Goal: Information Seeking & Learning: Learn about a topic

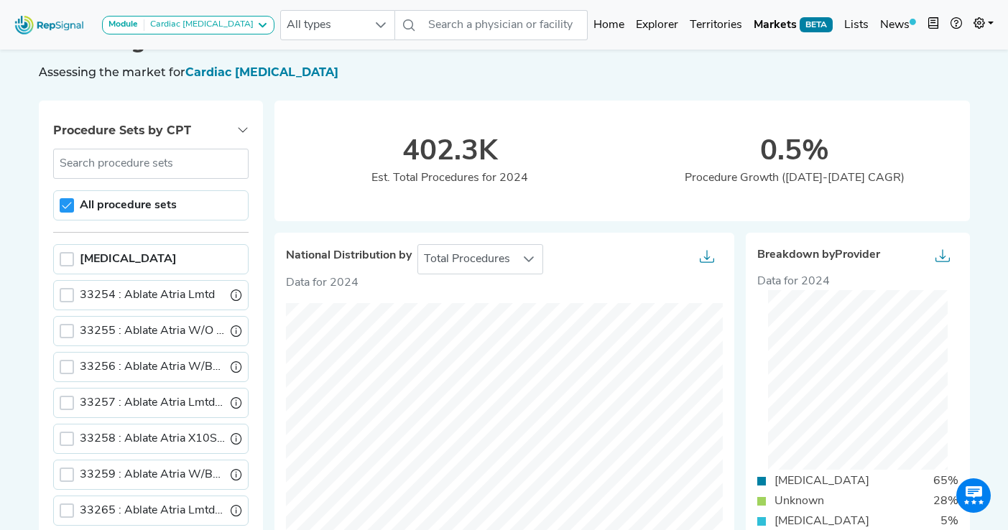
scroll to position [45, 0]
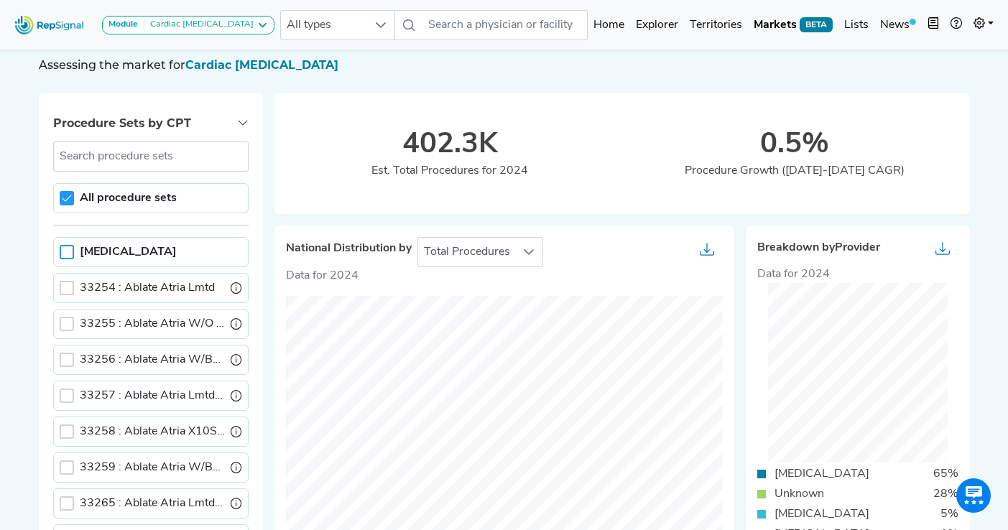
click at [67, 252] on div at bounding box center [67, 252] width 14 height 14
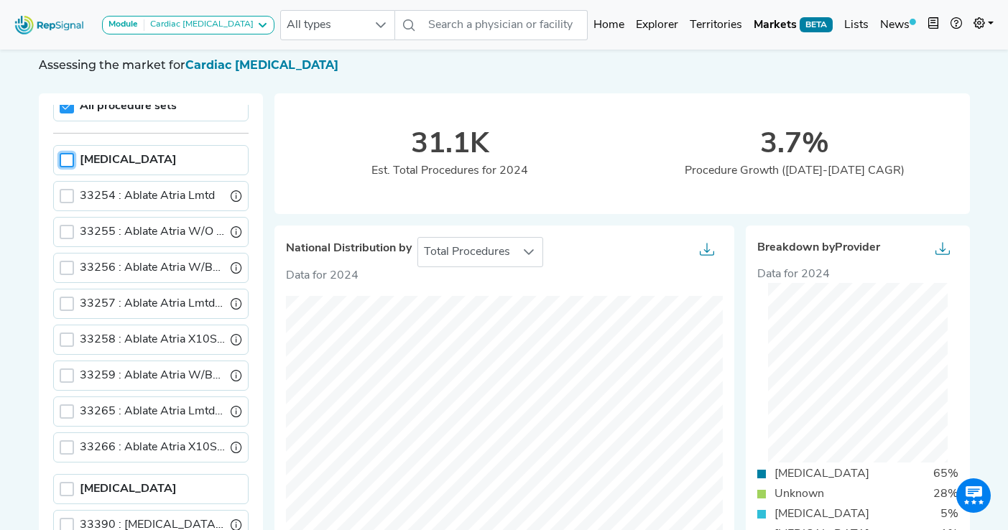
scroll to position [87, 0]
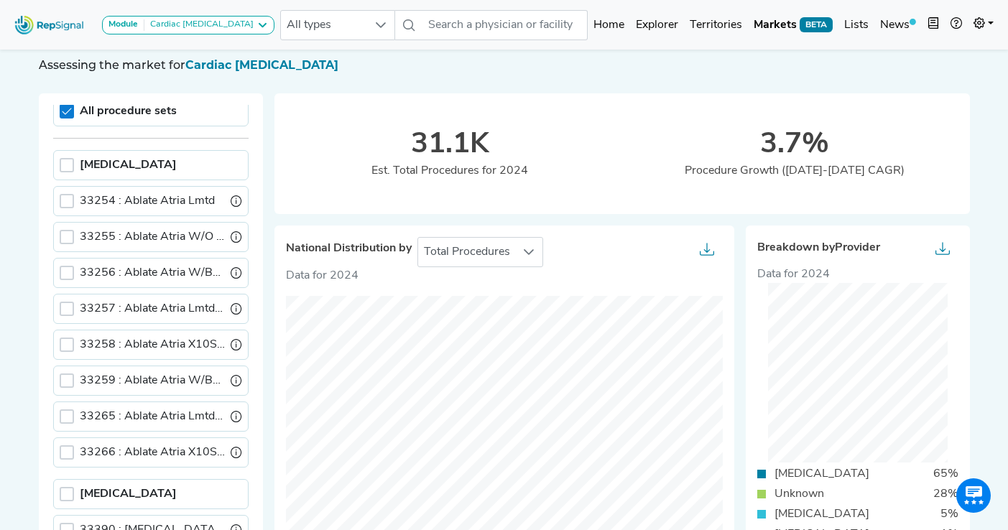
click at [70, 112] on icon at bounding box center [67, 111] width 10 height 10
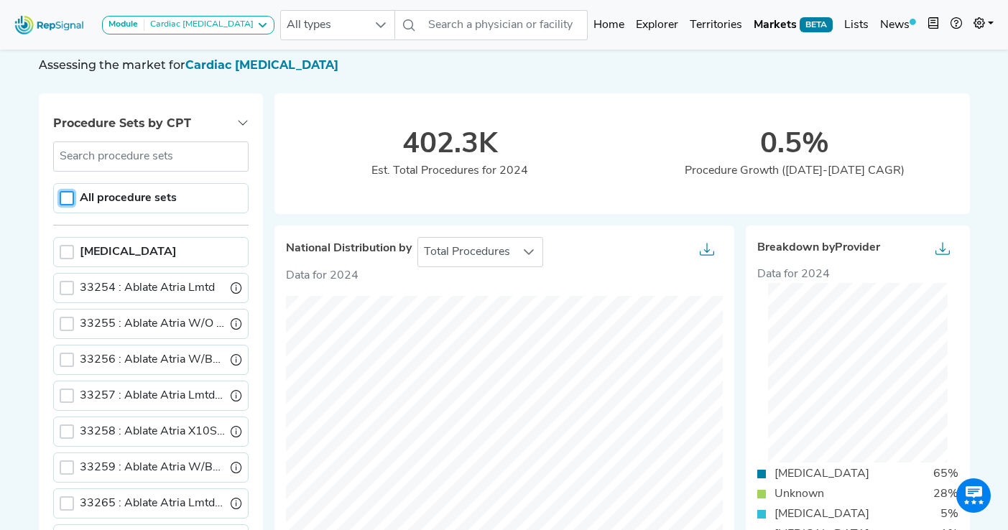
click at [65, 244] on div "Maze Procedure" at bounding box center [150, 252] width 195 height 30
click at [65, 249] on div at bounding box center [67, 252] width 14 height 14
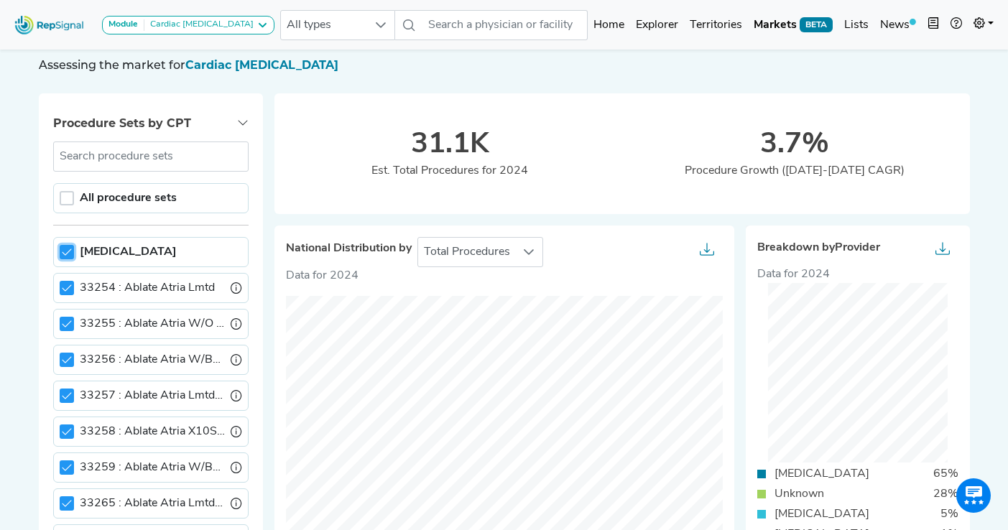
scroll to position [68, 0]
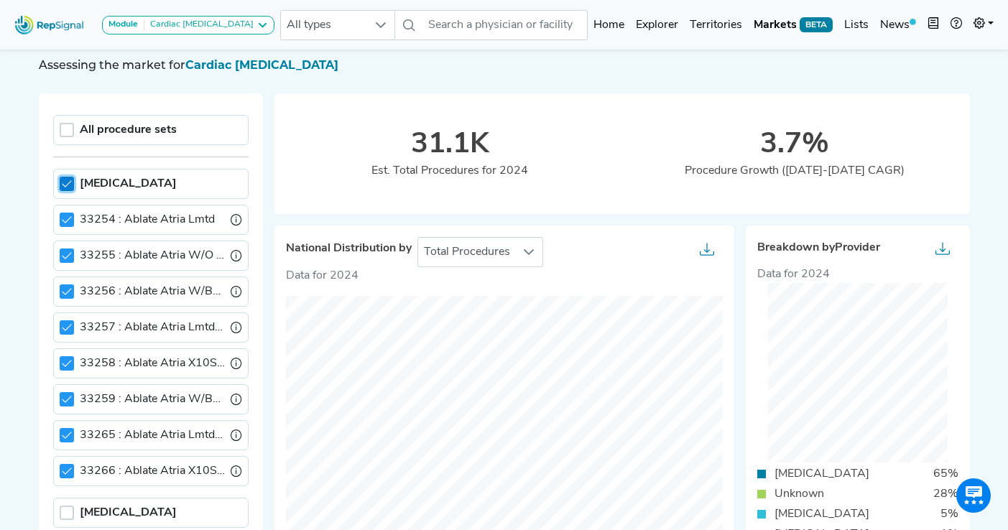
click at [68, 181] on icon at bounding box center [67, 184] width 10 height 10
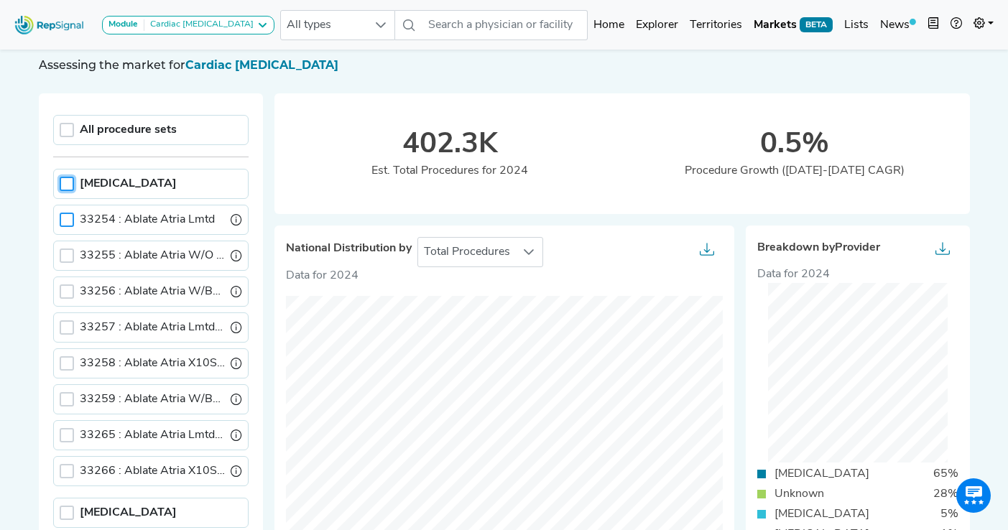
click at [68, 218] on div at bounding box center [67, 220] width 14 height 14
click at [68, 215] on icon at bounding box center [67, 220] width 10 height 10
click at [68, 250] on div at bounding box center [67, 256] width 14 height 14
click at [69, 290] on div at bounding box center [67, 292] width 14 height 14
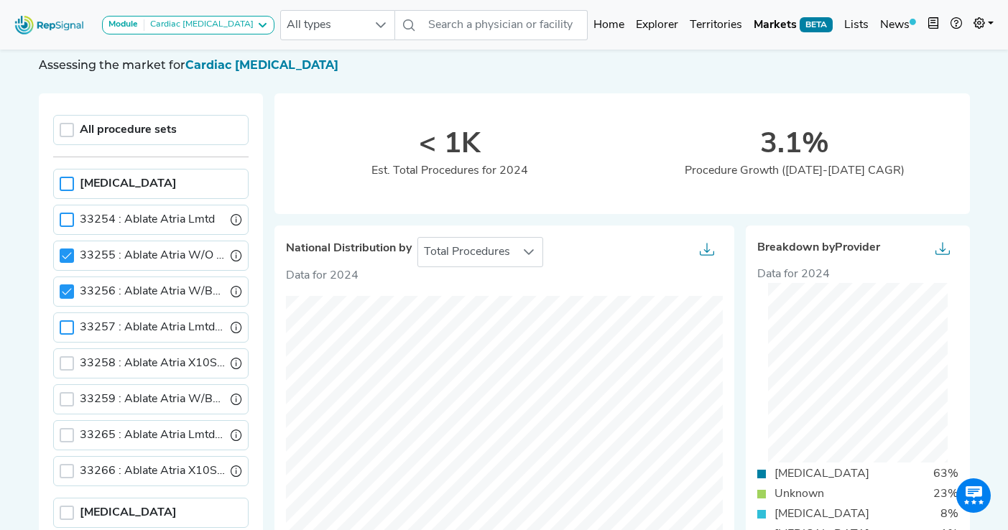
click at [68, 321] on div at bounding box center [67, 328] width 14 height 14
click at [65, 257] on icon at bounding box center [67, 256] width 10 height 10
click at [65, 299] on div at bounding box center [67, 292] width 14 height 14
click at [69, 223] on div at bounding box center [67, 220] width 14 height 14
click at [68, 221] on icon at bounding box center [67, 220] width 10 height 10
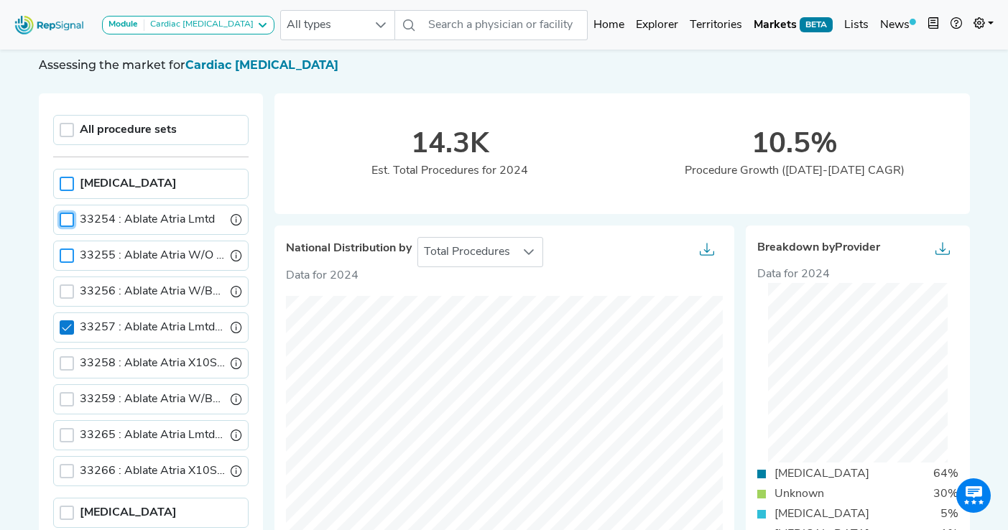
click at [68, 328] on icon at bounding box center [67, 328] width 10 height 10
click at [68, 367] on div at bounding box center [67, 363] width 14 height 14
click at [68, 391] on div "33259 : Ablate Atria W/Bypass Add-On" at bounding box center [150, 400] width 195 height 30
click at [68, 369] on div at bounding box center [67, 363] width 14 height 14
click at [66, 436] on div at bounding box center [67, 435] width 14 height 14
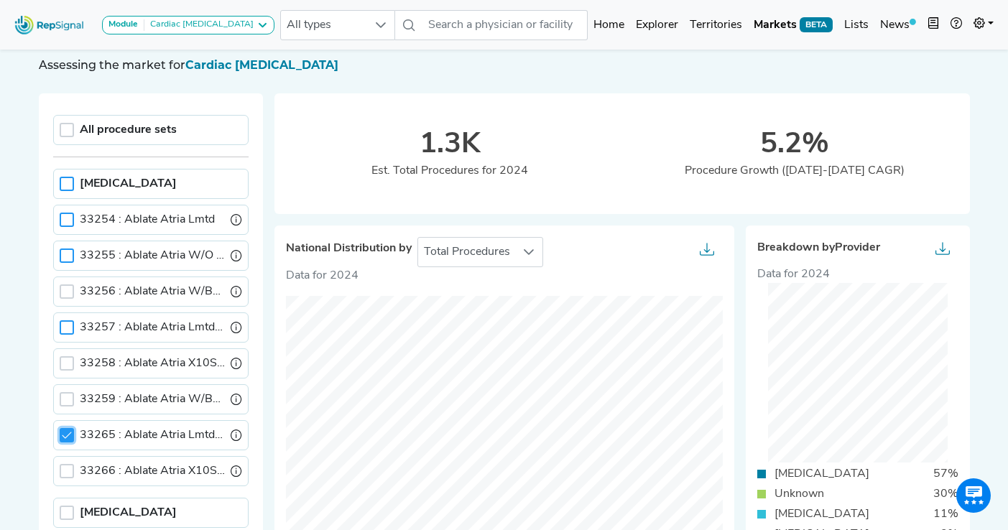
click at [70, 333] on div at bounding box center [67, 328] width 14 height 14
click at [63, 224] on div at bounding box center [67, 220] width 14 height 14
click at [63, 224] on icon at bounding box center [67, 220] width 10 height 10
click at [64, 326] on icon at bounding box center [67, 328] width 10 height 10
click at [66, 428] on div at bounding box center [67, 435] width 14 height 14
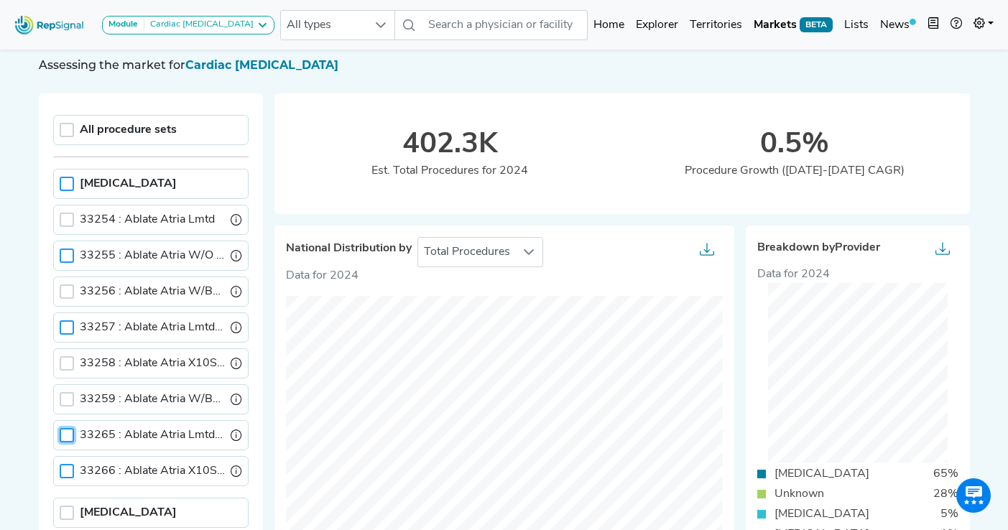
click at [69, 475] on div at bounding box center [67, 471] width 14 height 14
click at [69, 392] on div "33259 : Ablate Atria W/Bypass Add-On" at bounding box center [150, 400] width 195 height 30
click at [65, 397] on div at bounding box center [67, 399] width 14 height 14
click at [65, 331] on div at bounding box center [67, 328] width 14 height 14
click at [70, 262] on div at bounding box center [67, 256] width 14 height 14
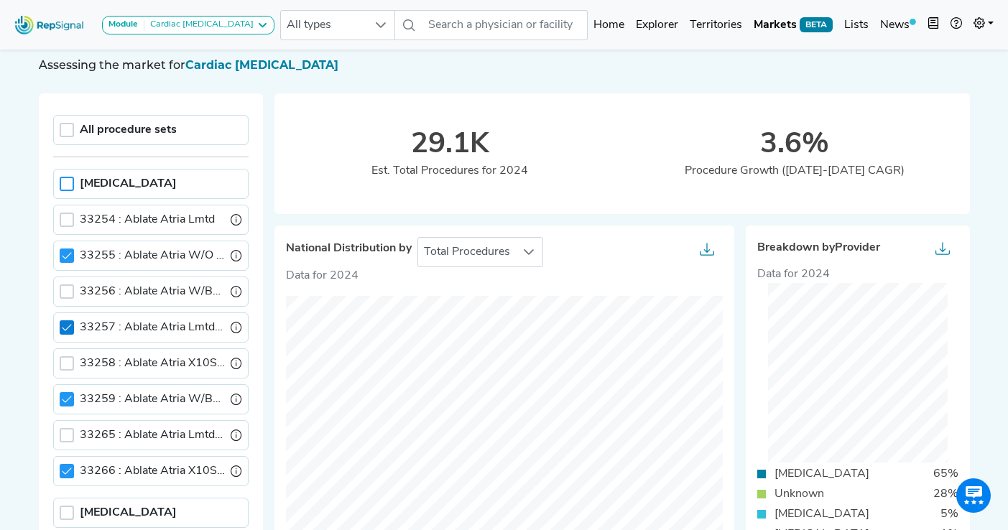
click at [66, 329] on icon at bounding box center [66, 327] width 9 height 6
click at [66, 298] on div at bounding box center [67, 292] width 14 height 14
click at [65, 359] on div at bounding box center [67, 363] width 14 height 14
click at [63, 249] on div at bounding box center [67, 256] width 14 height 14
click at [63, 285] on div at bounding box center [67, 292] width 14 height 14
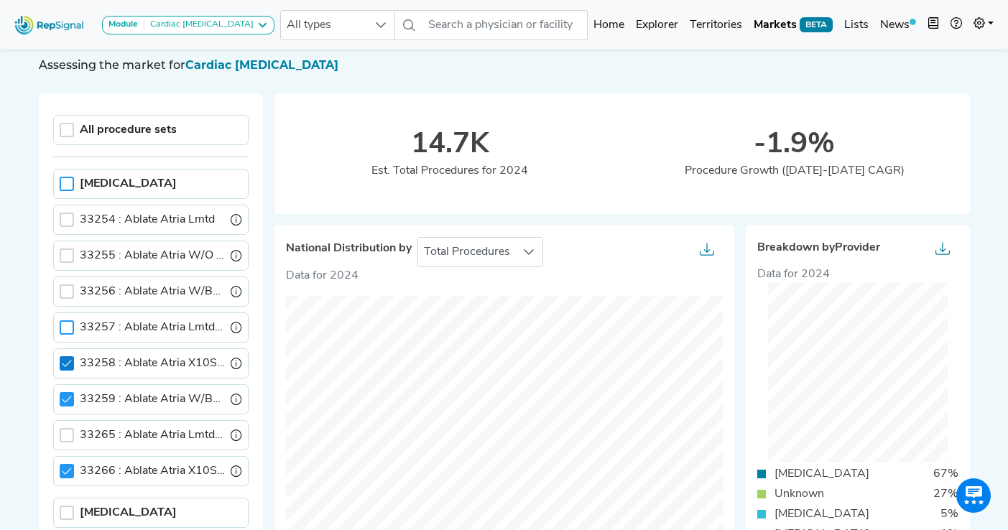
click at [68, 359] on icon at bounding box center [67, 364] width 10 height 10
click at [68, 399] on icon at bounding box center [66, 399] width 9 height 6
click at [67, 470] on icon at bounding box center [67, 471] width 10 height 10
